Goal: Find specific page/section: Find specific page/section

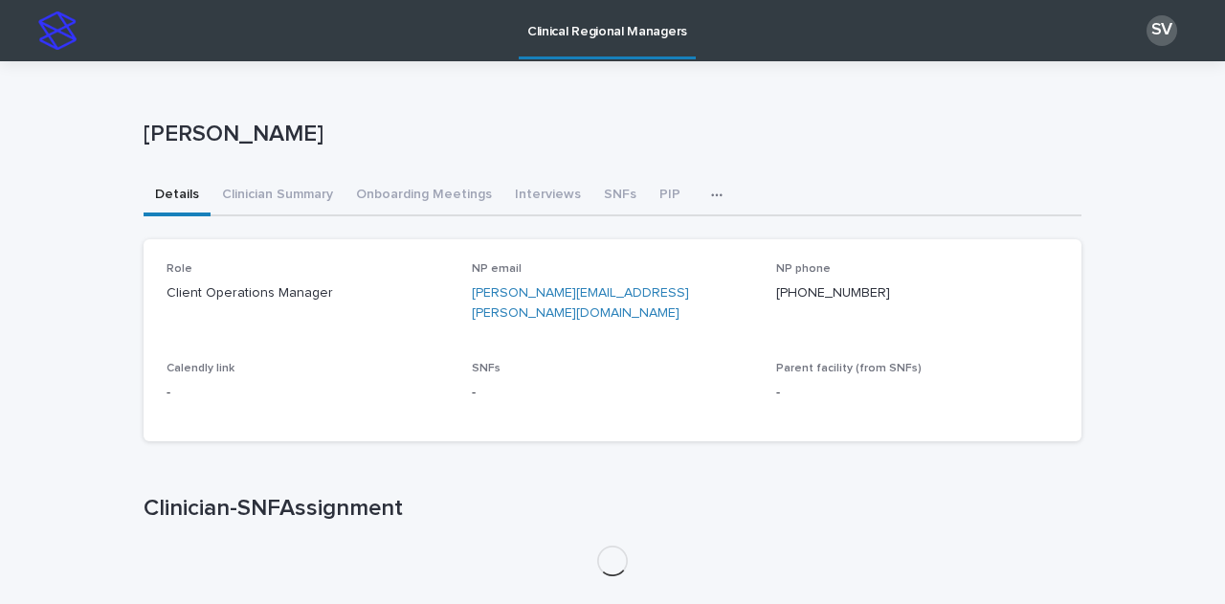
click at [700, 191] on button "button" at bounding box center [721, 195] width 42 height 38
click at [671, 236] on button "All SNFs" at bounding box center [655, 245] width 126 height 29
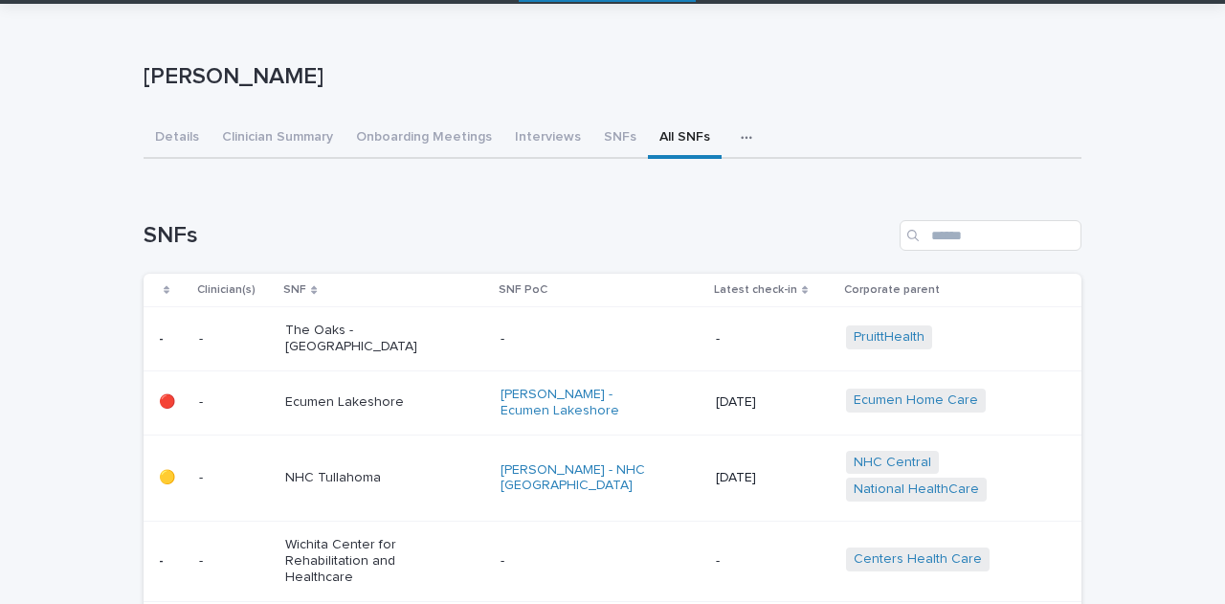
scroll to position [96, 0]
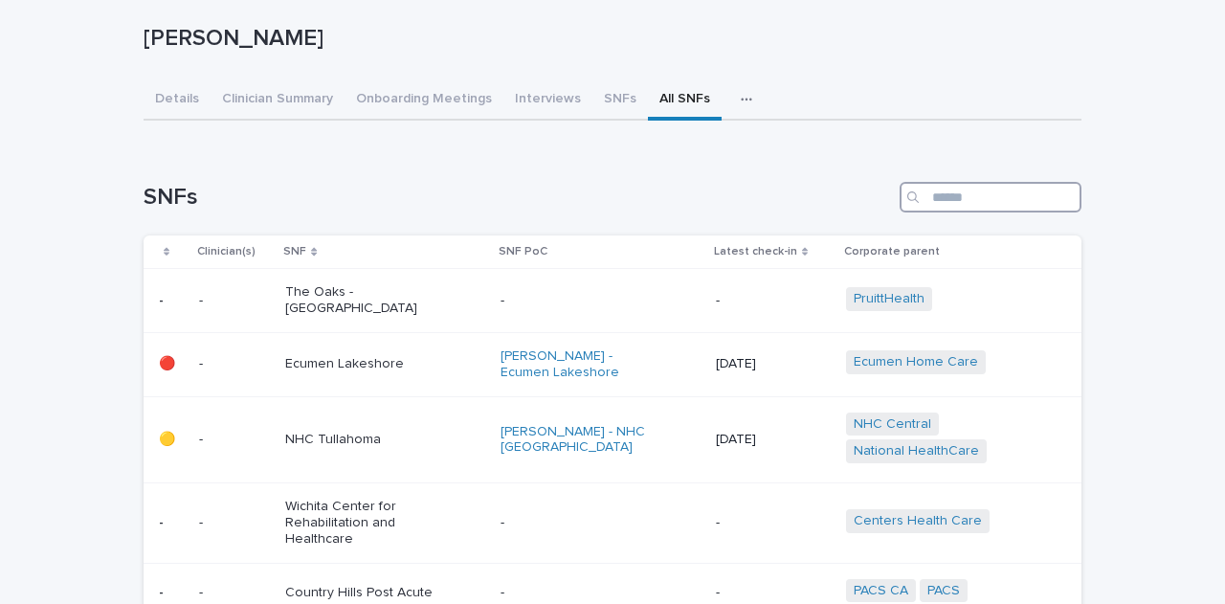
click at [948, 208] on input "Search" at bounding box center [991, 197] width 182 height 31
click at [948, 196] on input "Search" at bounding box center [991, 197] width 182 height 31
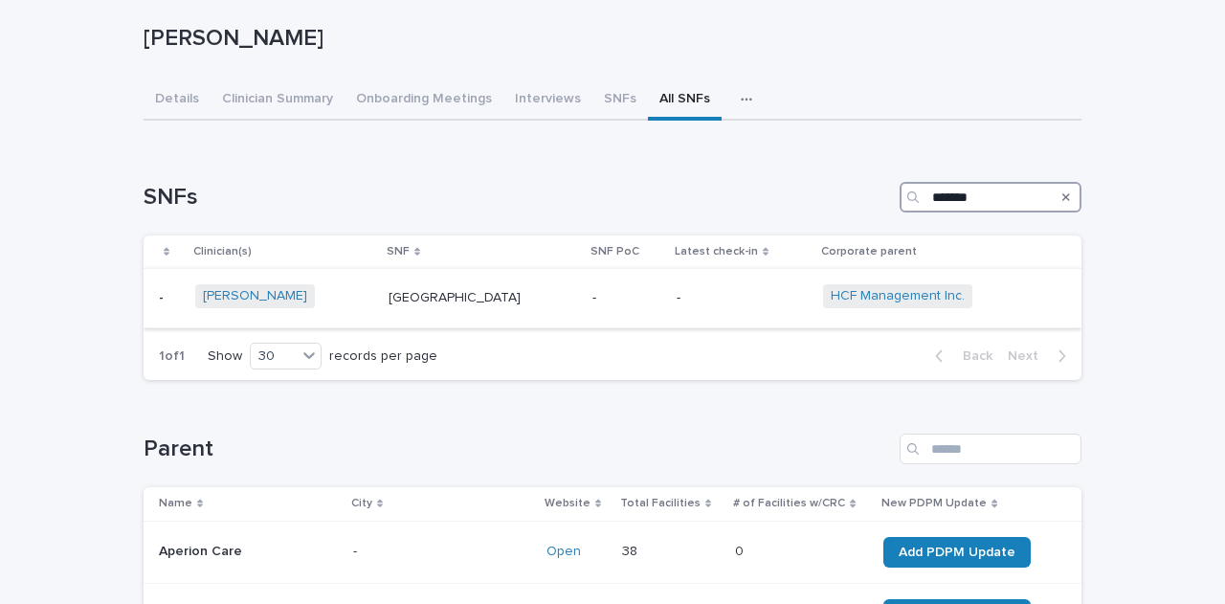
type input "*******"
click at [677, 308] on div "-" at bounding box center [742, 298] width 131 height 32
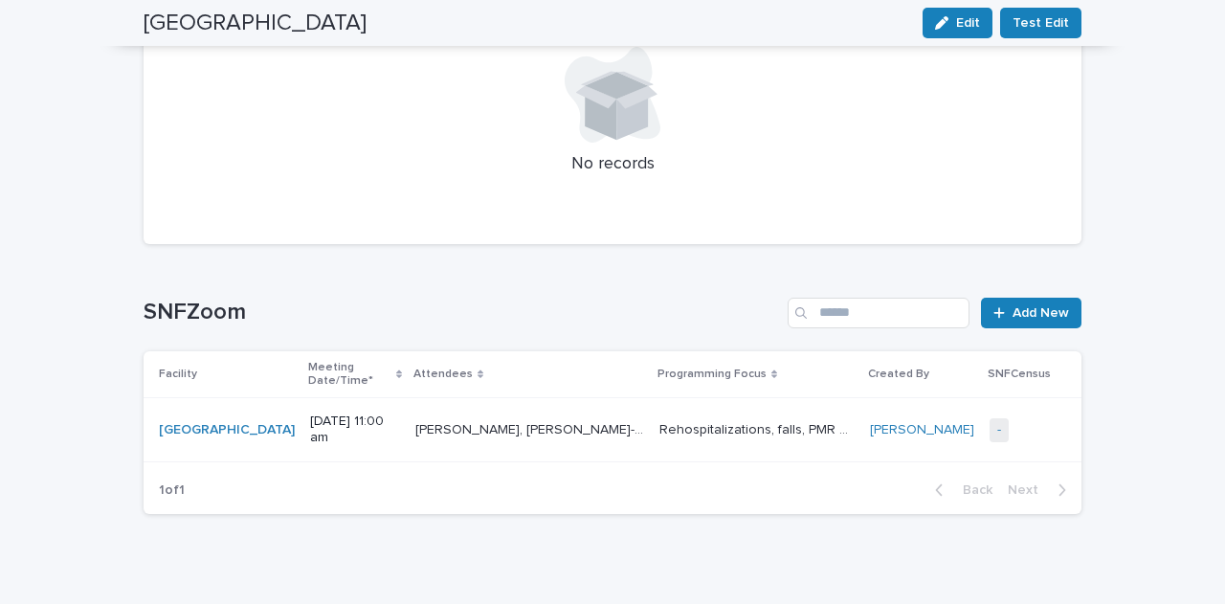
scroll to position [2480, 0]
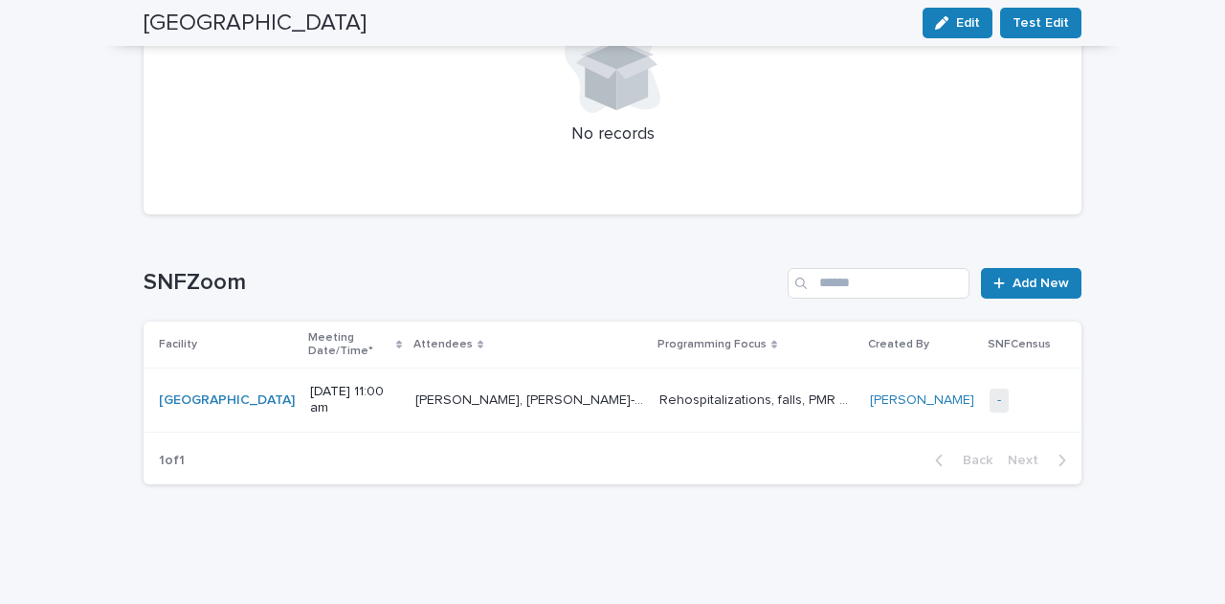
click at [660, 404] on p "Rehospitalizations, falls, PMR help with more acute pts" at bounding box center [759, 399] width 199 height 20
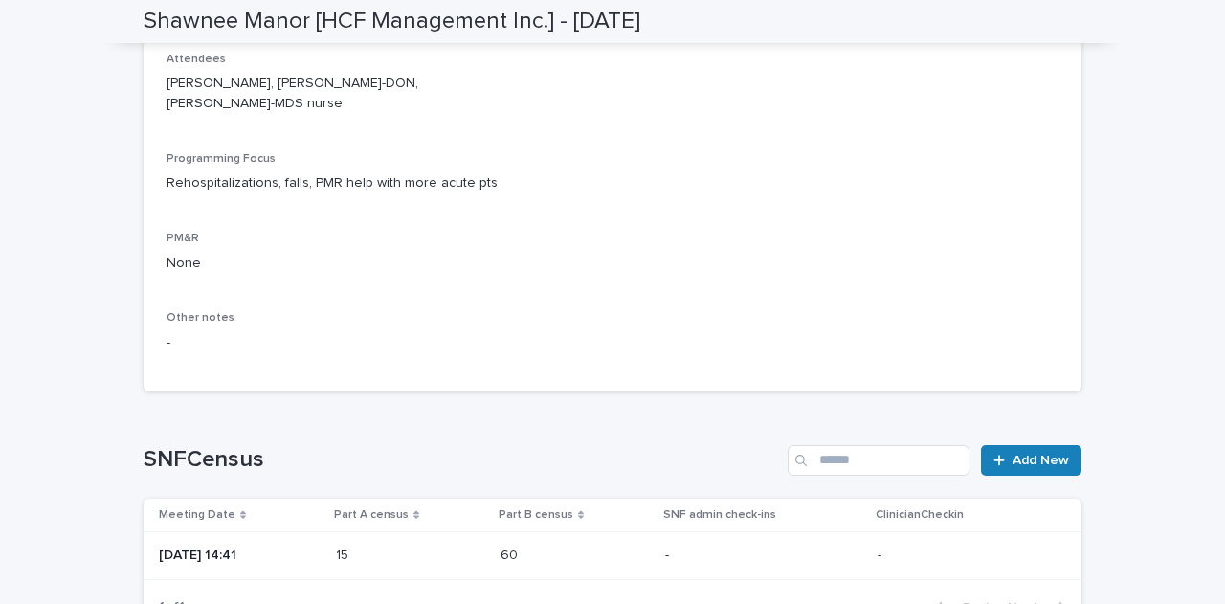
scroll to position [155, 0]
